Goal: Leave review/rating: Leave review/rating

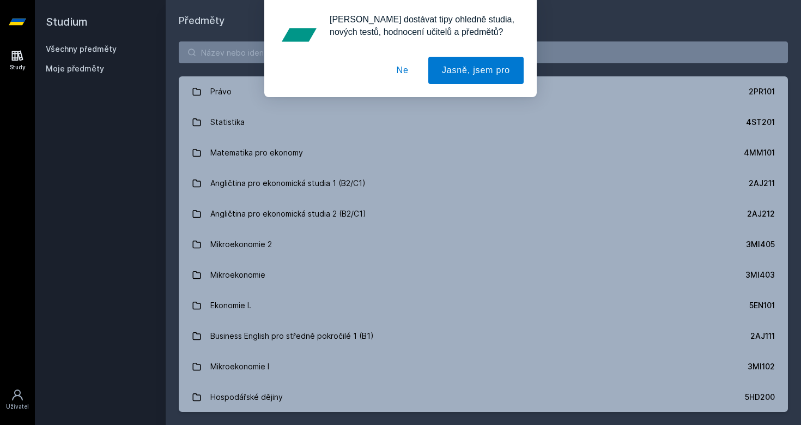
click at [392, 73] on button "Ne" at bounding box center [402, 70] width 39 height 27
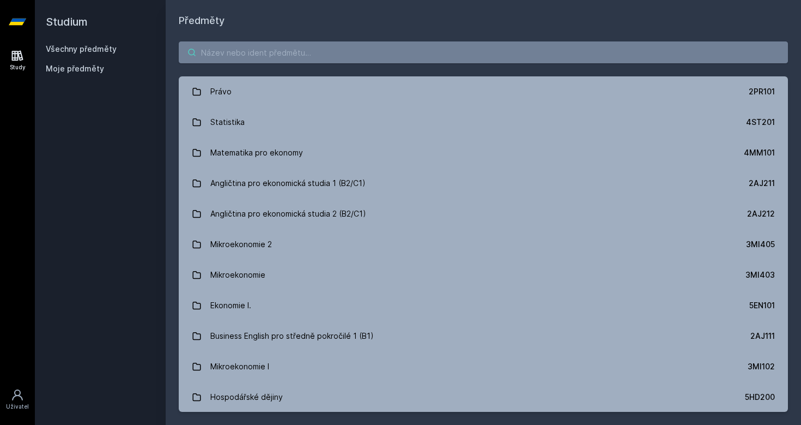
click at [321, 48] on input "search" at bounding box center [483, 52] width 609 height 22
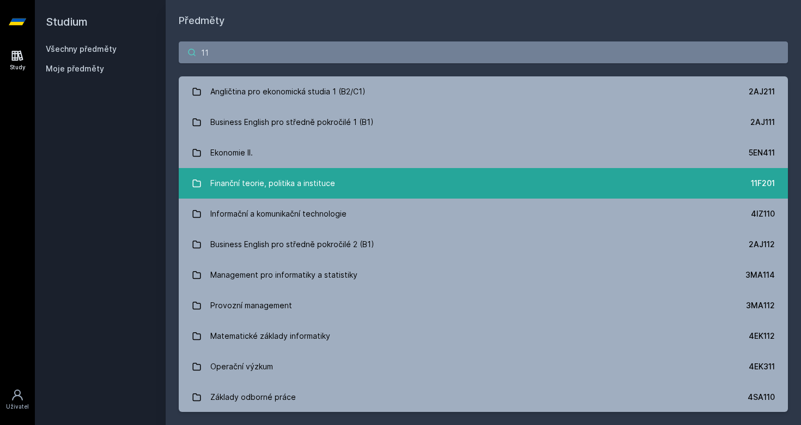
type input "11"
click at [455, 180] on link "Finanční teorie, politika a instituce 11F201" at bounding box center [483, 183] width 609 height 31
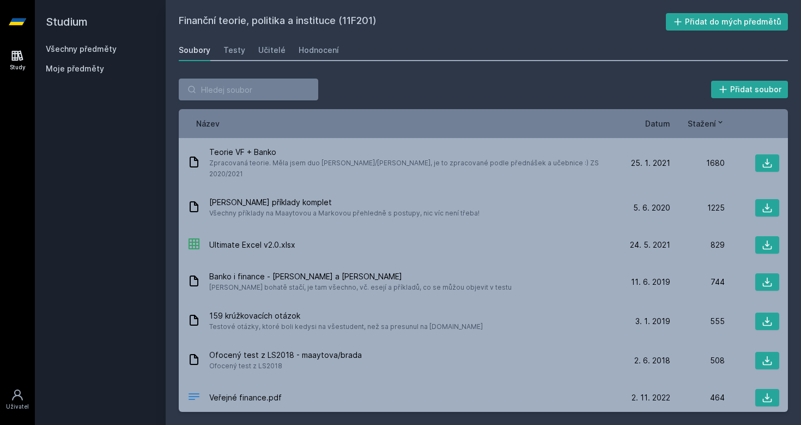
click at [652, 128] on span "Datum" at bounding box center [657, 123] width 25 height 11
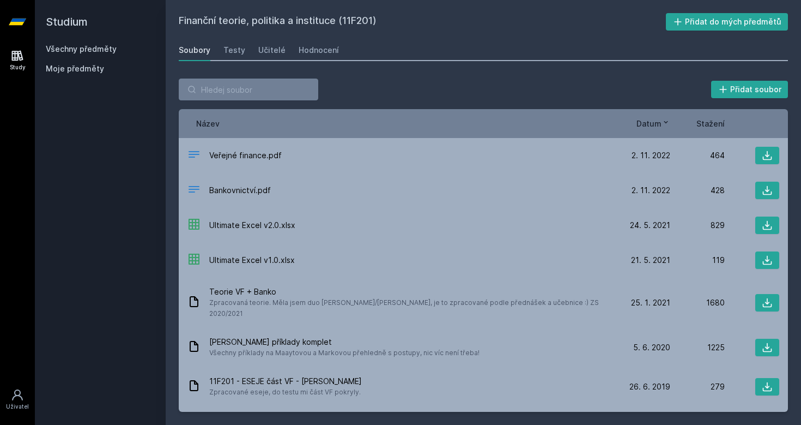
click at [710, 125] on span "Stažení" at bounding box center [710, 123] width 28 height 11
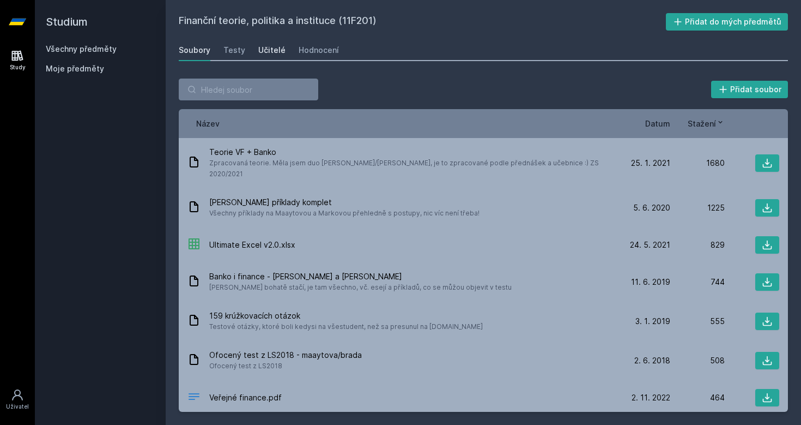
click at [276, 48] on div "Učitelé" at bounding box center [271, 50] width 27 height 11
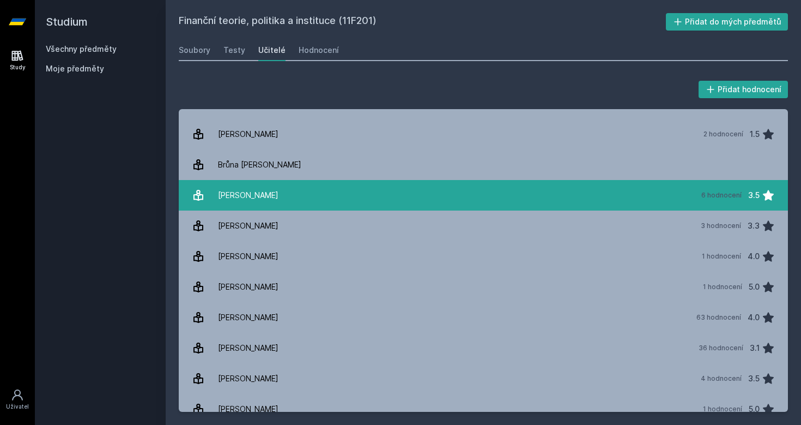
scroll to position [53, 0]
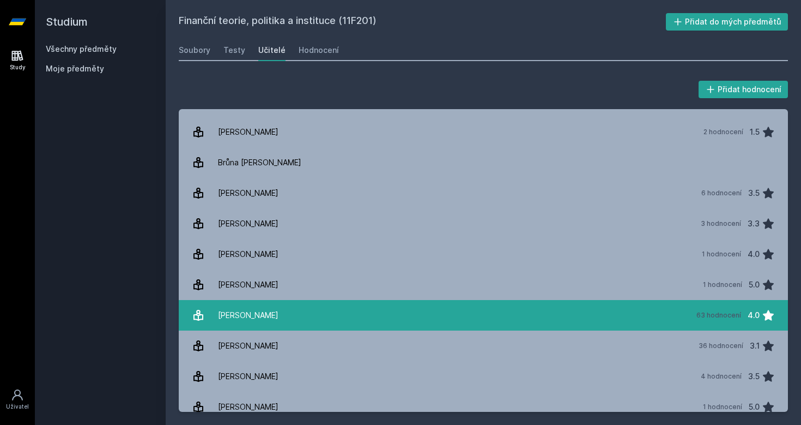
click at [276, 305] on link "[PERSON_NAME] 63 hodnocení 4.0" at bounding box center [483, 315] width 609 height 31
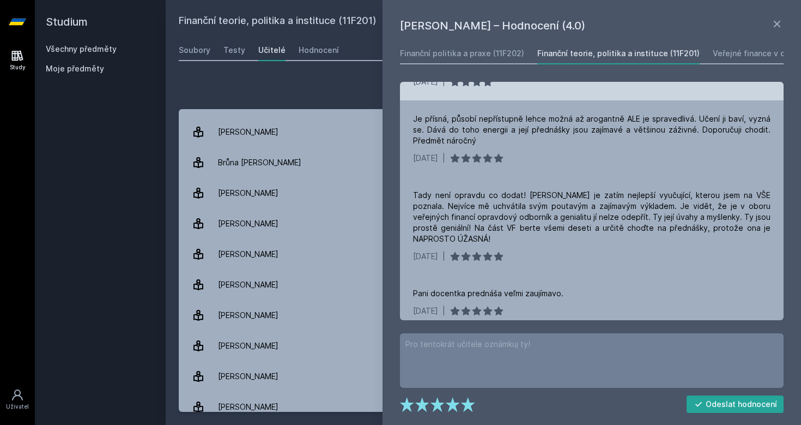
scroll to position [50, 0]
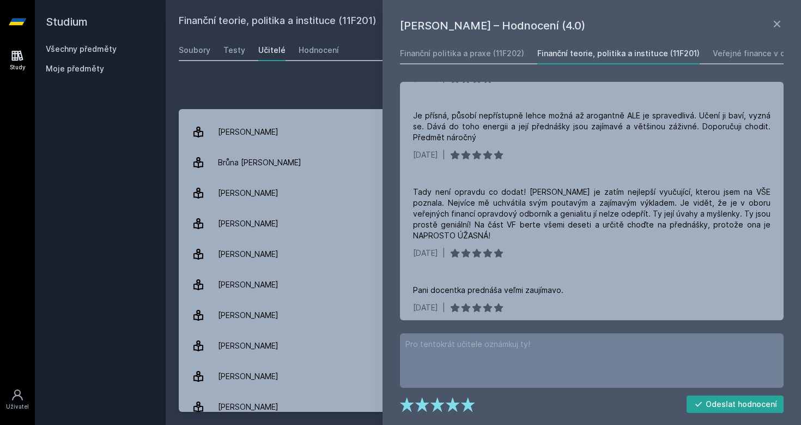
click at [366, 95] on div "Přidat hodnocení" at bounding box center [483, 89] width 609 height 22
click at [775, 24] on icon at bounding box center [777, 23] width 13 height 13
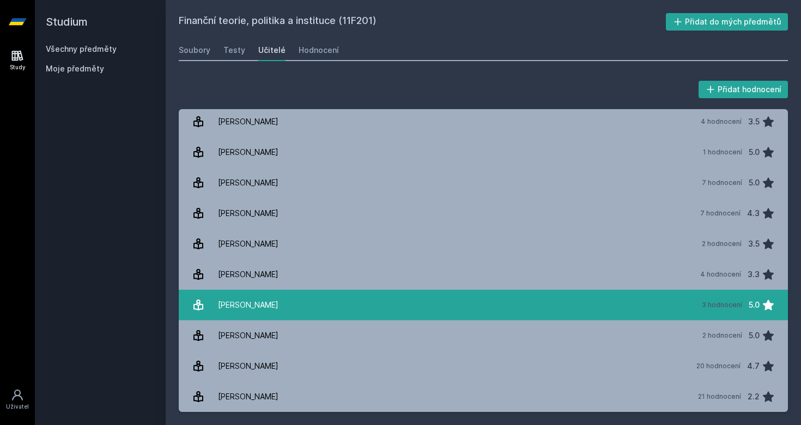
scroll to position [308, 0]
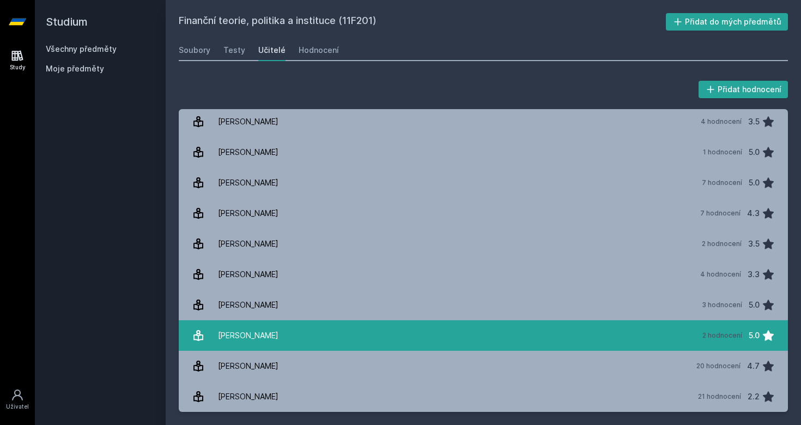
click at [274, 331] on link "[PERSON_NAME] 2 hodnocení 5.0" at bounding box center [483, 335] width 609 height 31
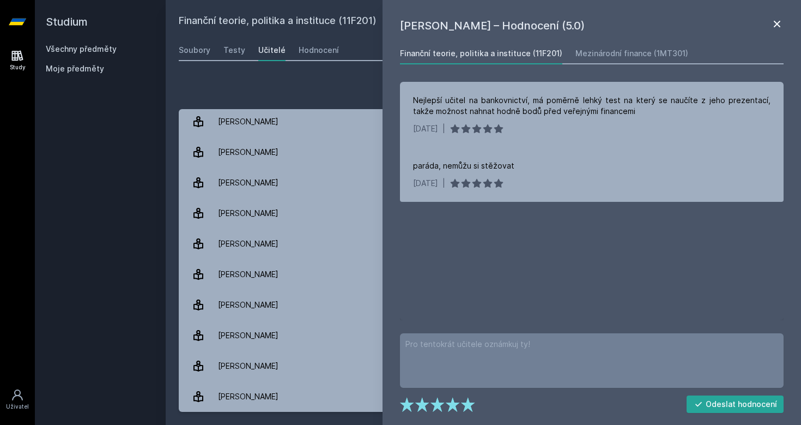
click at [777, 22] on icon at bounding box center [777, 23] width 13 height 13
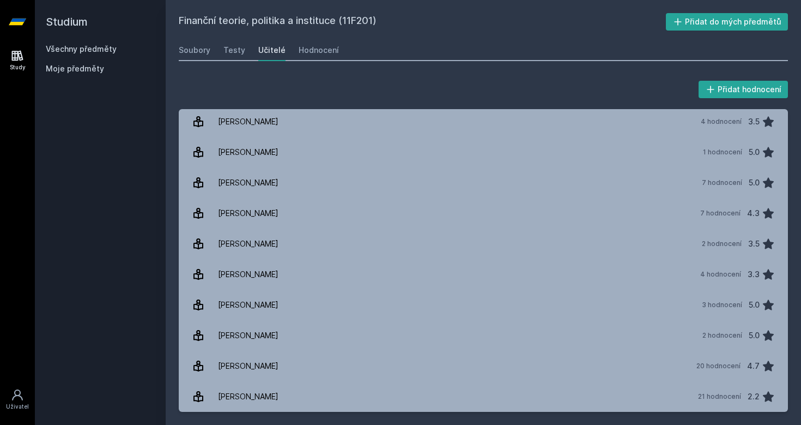
click at [458, 82] on div "Přidat hodnocení" at bounding box center [483, 89] width 609 height 22
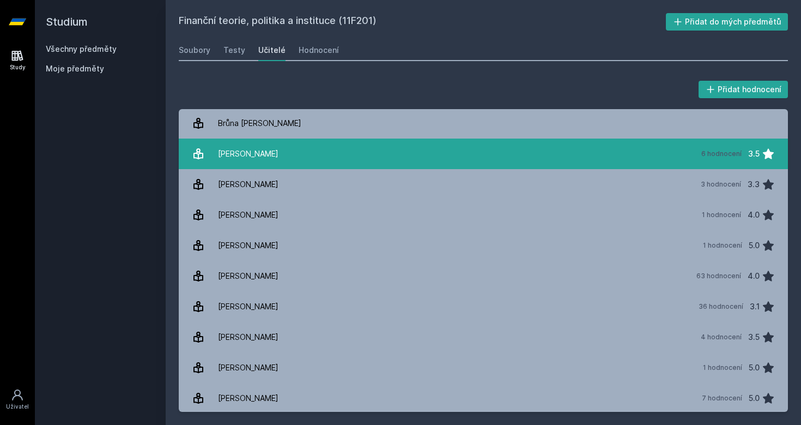
scroll to position [94, 0]
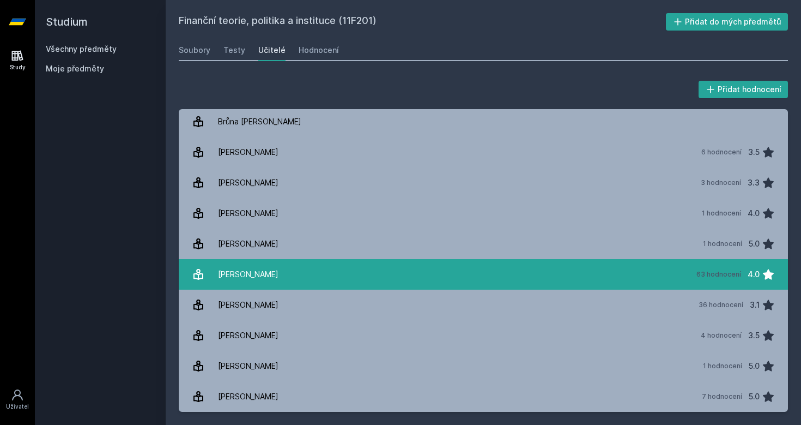
click at [268, 277] on div "[PERSON_NAME]" at bounding box center [248, 274] width 60 height 22
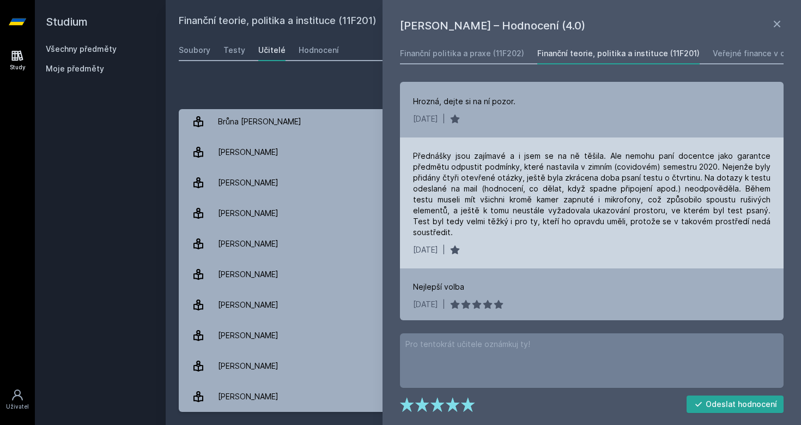
scroll to position [844, 0]
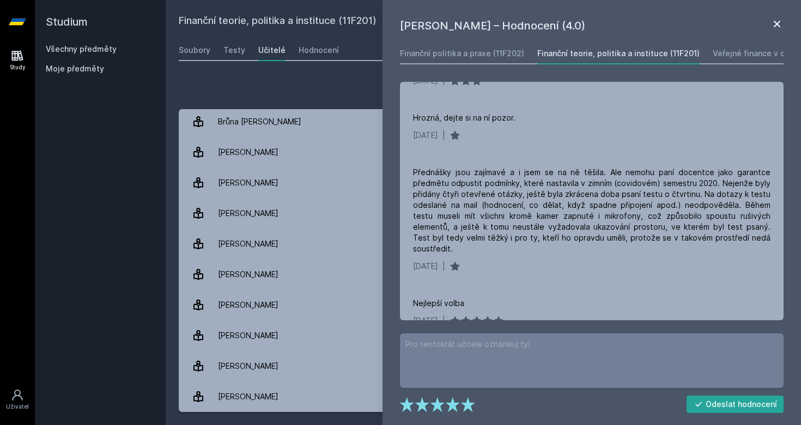
click at [775, 26] on icon at bounding box center [777, 24] width 7 height 7
